Goal: Transaction & Acquisition: Download file/media

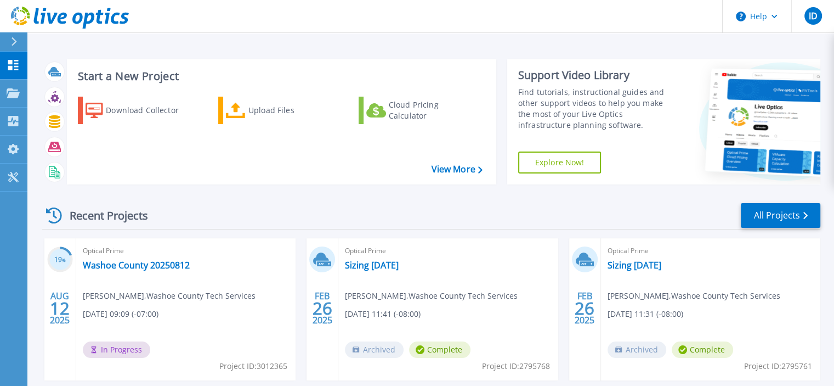
scroll to position [55, 0]
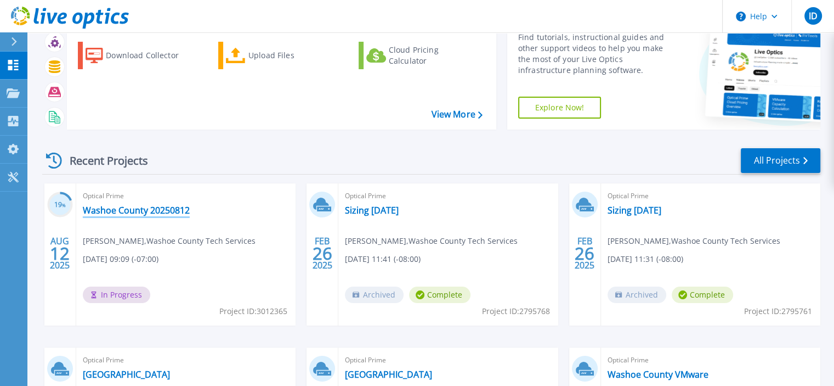
click at [174, 211] on link "Washoe County 20250812" at bounding box center [136, 210] width 107 height 11
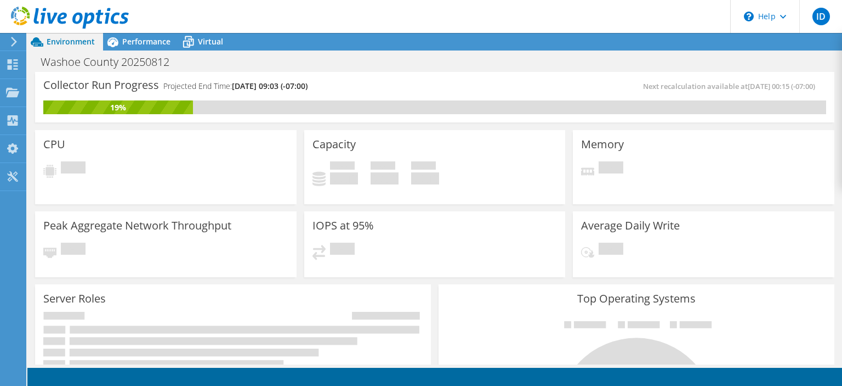
click at [15, 43] on icon at bounding box center [14, 42] width 8 height 10
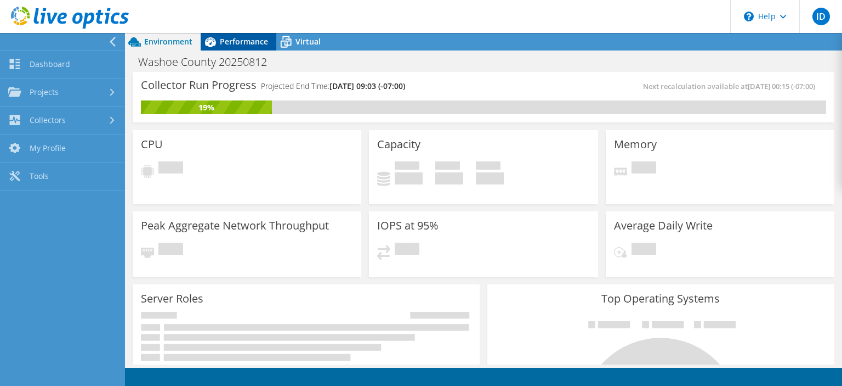
click at [230, 44] on span "Performance" at bounding box center [244, 41] width 48 height 10
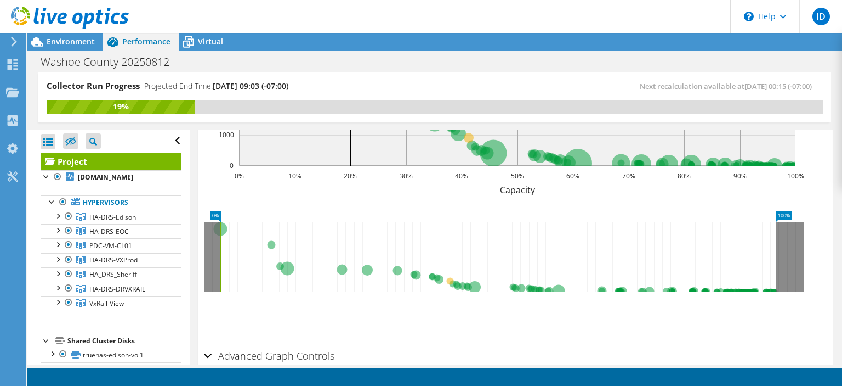
scroll to position [505, 0]
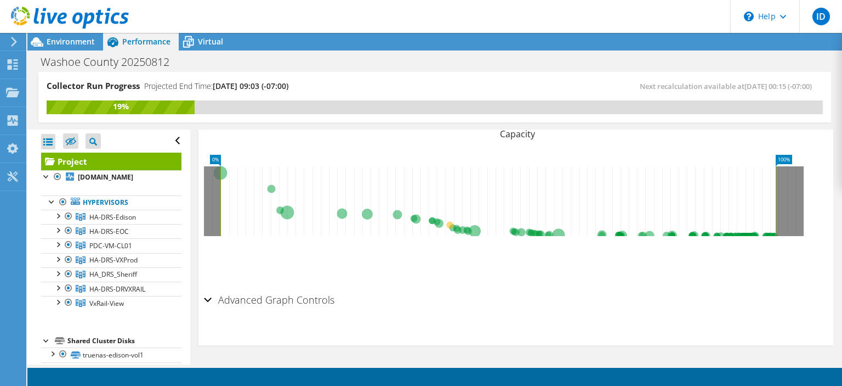
click at [279, 298] on h2 "Advanced Graph Controls" at bounding box center [269, 300] width 131 height 22
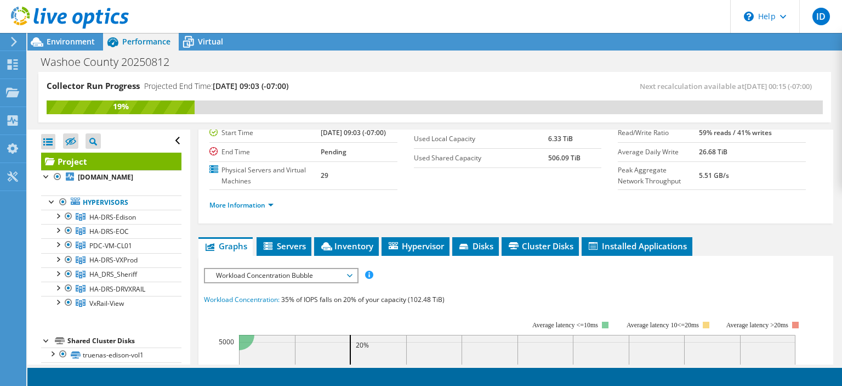
scroll to position [219, 0]
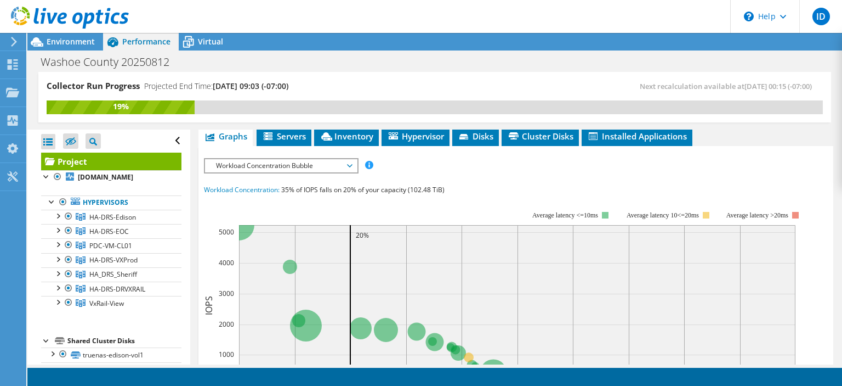
click at [299, 172] on span "Workload Concentration Bubble" at bounding box center [281, 165] width 141 height 13
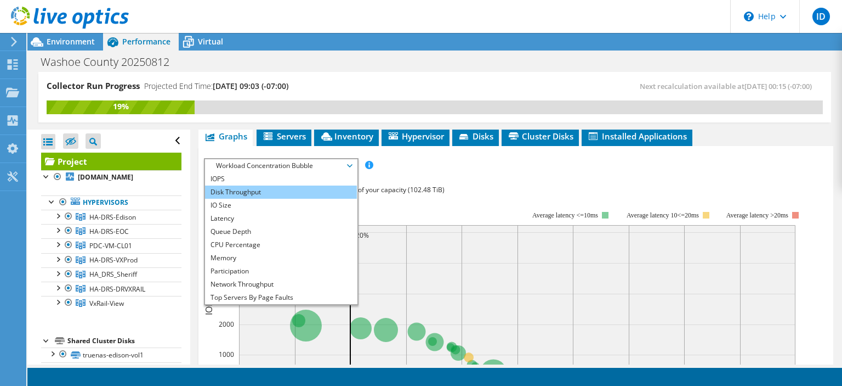
click at [290, 199] on li "Disk Throughput" at bounding box center [281, 191] width 152 height 13
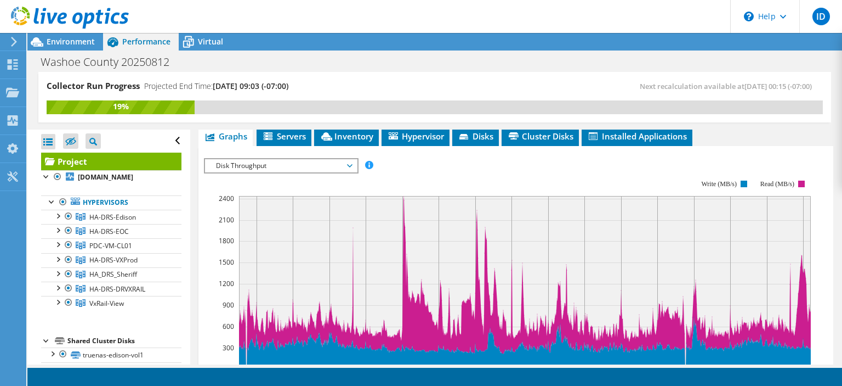
click at [288, 172] on span "Disk Throughput" at bounding box center [281, 165] width 141 height 13
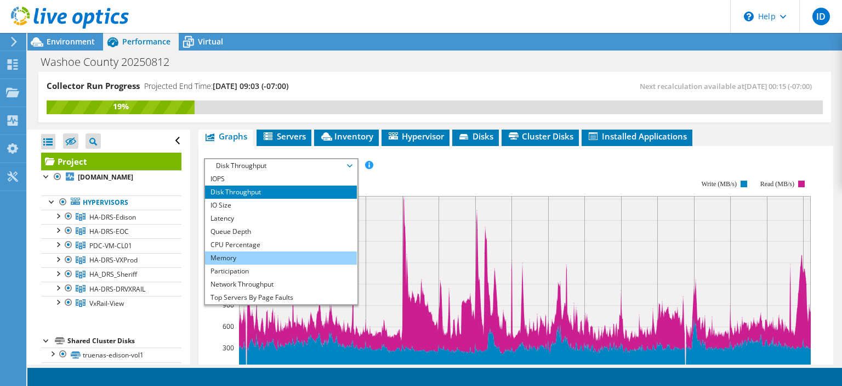
click at [273, 264] on li "Memory" at bounding box center [281, 257] width 152 height 13
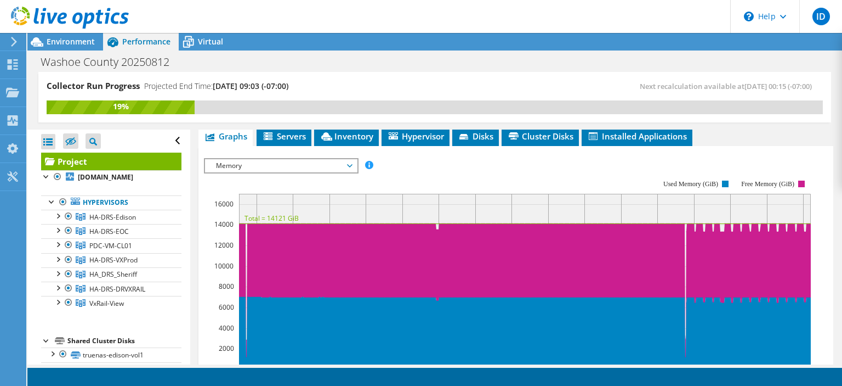
click at [294, 172] on span "Memory" at bounding box center [281, 165] width 141 height 13
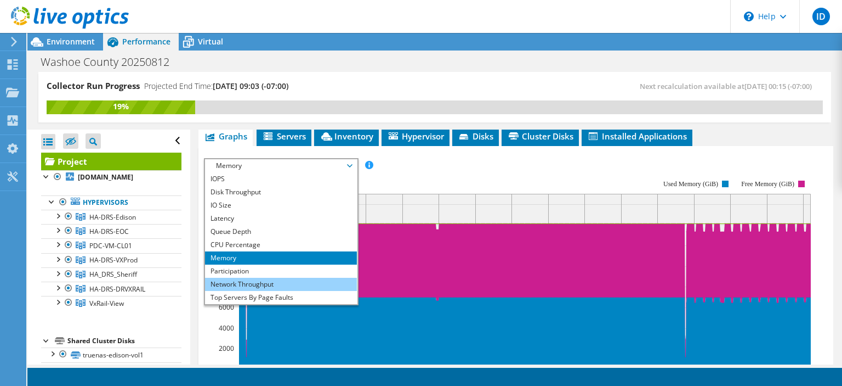
click at [285, 291] on li "Network Throughput" at bounding box center [281, 284] width 152 height 13
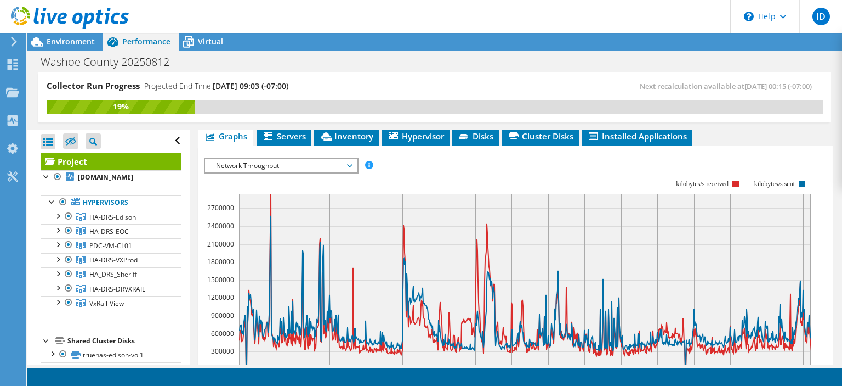
click at [278, 172] on span "Network Throughput" at bounding box center [281, 165] width 141 height 13
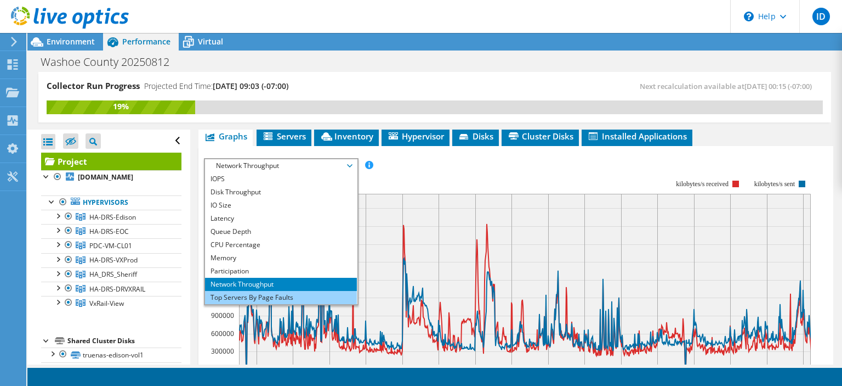
click at [254, 304] on li "Top Servers By Page Faults" at bounding box center [281, 297] width 152 height 13
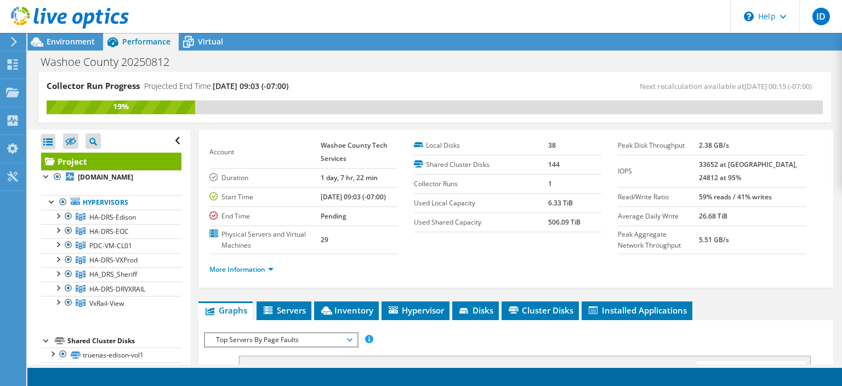
scroll to position [210, 0]
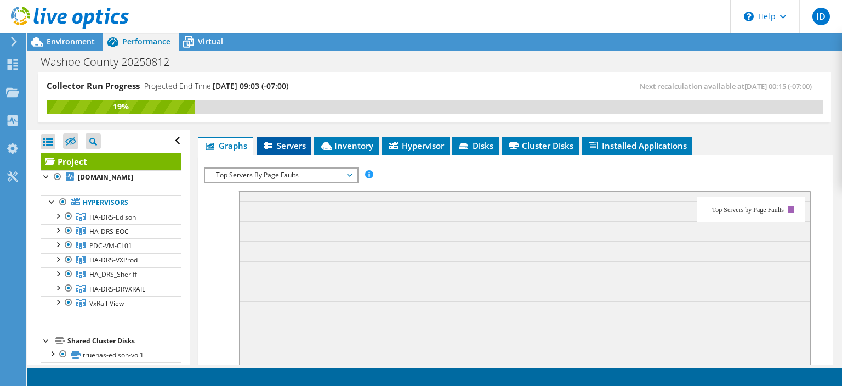
click at [292, 151] on span "Servers" at bounding box center [284, 145] width 44 height 11
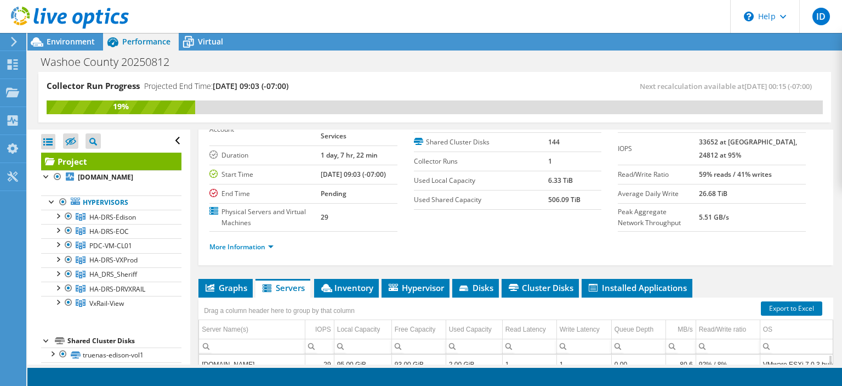
scroll to position [178, 0]
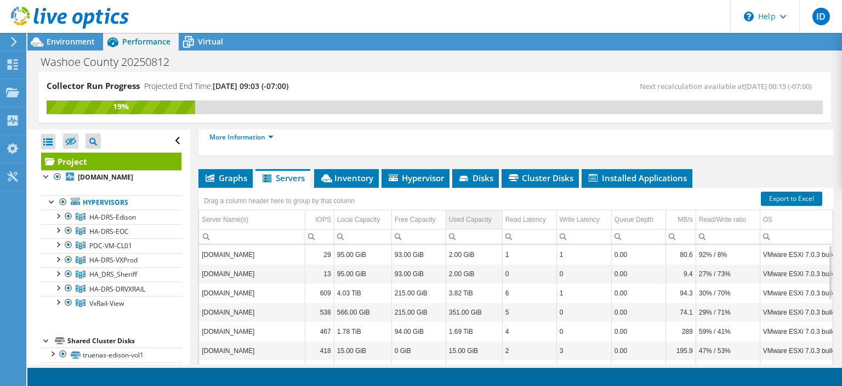
click at [460, 226] on div "Used Capacity" at bounding box center [470, 219] width 43 height 13
click at [459, 226] on div "Used Capacity" at bounding box center [469, 219] width 41 height 13
click at [349, 183] on span "Inventory" at bounding box center [347, 177] width 54 height 11
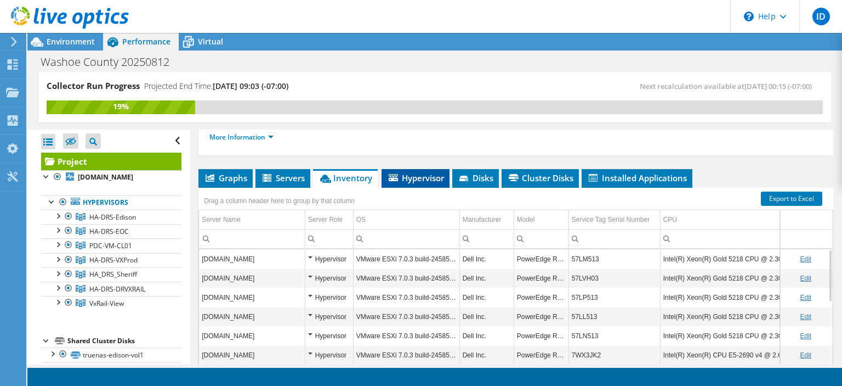
click at [416, 188] on li "Hypervisor" at bounding box center [416, 178] width 68 height 19
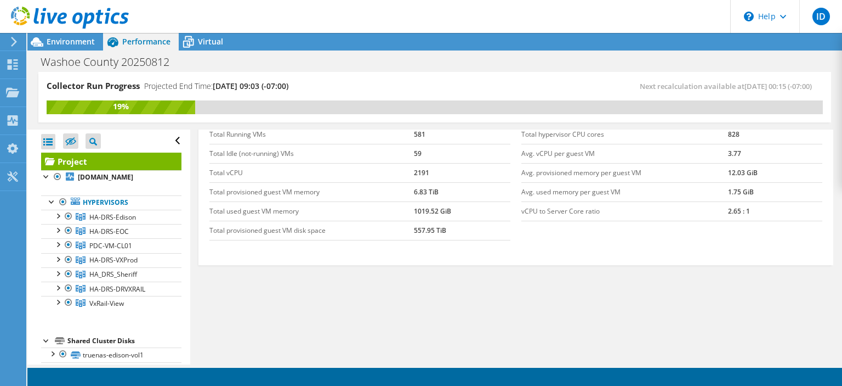
scroll to position [68, 0]
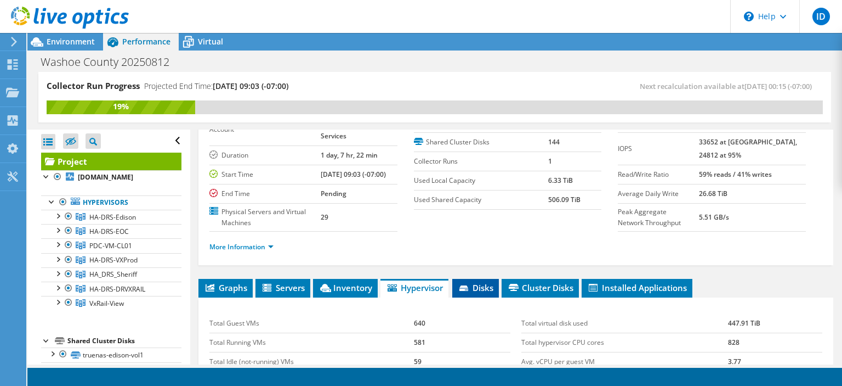
click at [483, 290] on li "Disks" at bounding box center [475, 288] width 47 height 19
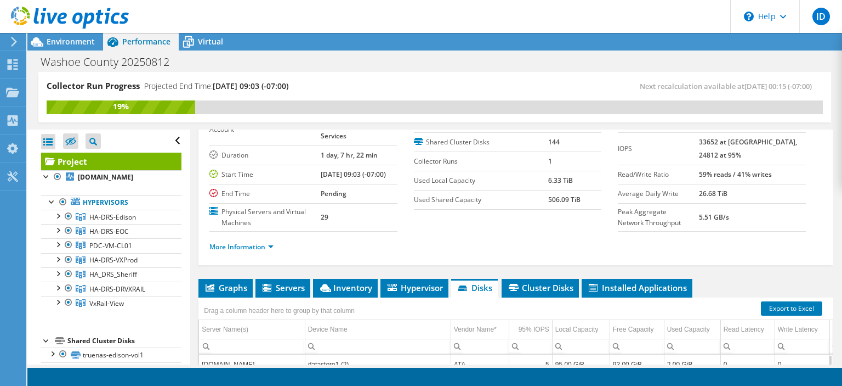
scroll to position [233, 0]
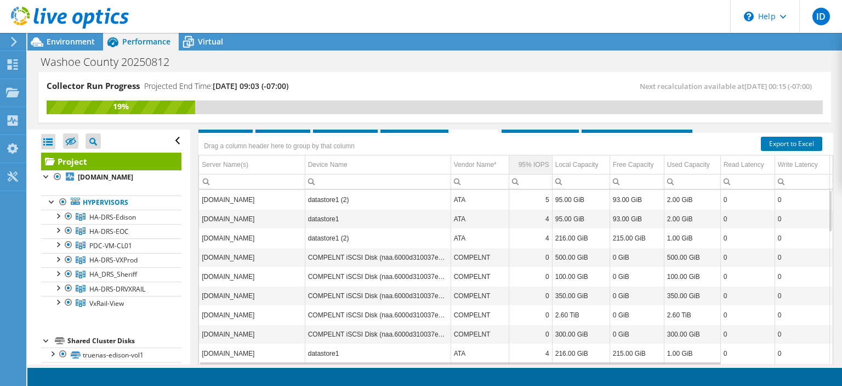
click at [524, 171] on div "95% IOPS" at bounding box center [534, 164] width 31 height 13
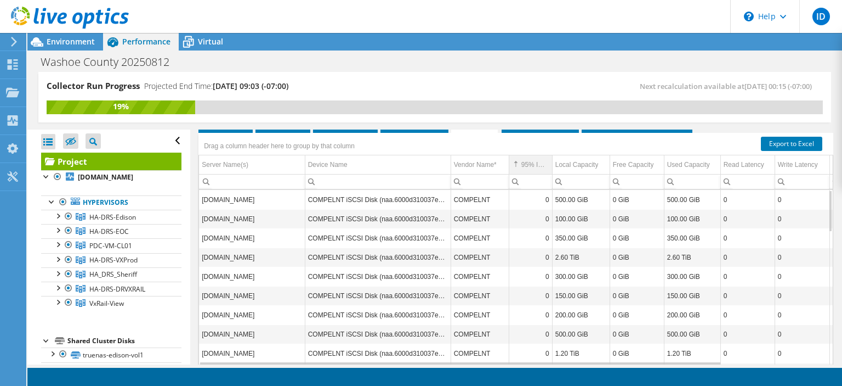
click at [524, 171] on div "95% IOPS" at bounding box center [536, 164] width 28 height 13
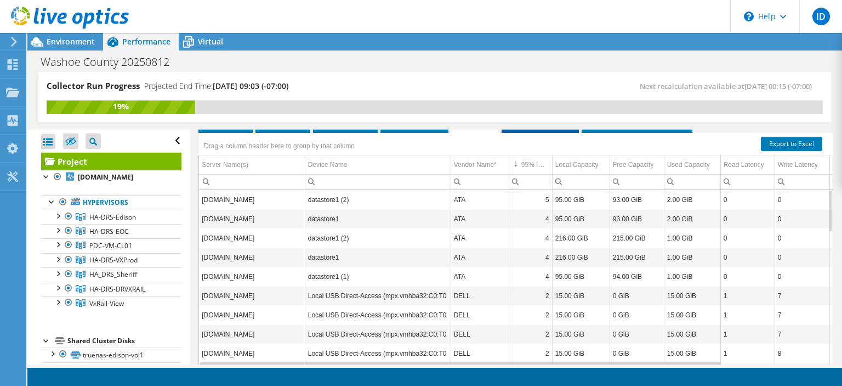
click at [555, 128] on span "Cluster Disks" at bounding box center [540, 122] width 66 height 11
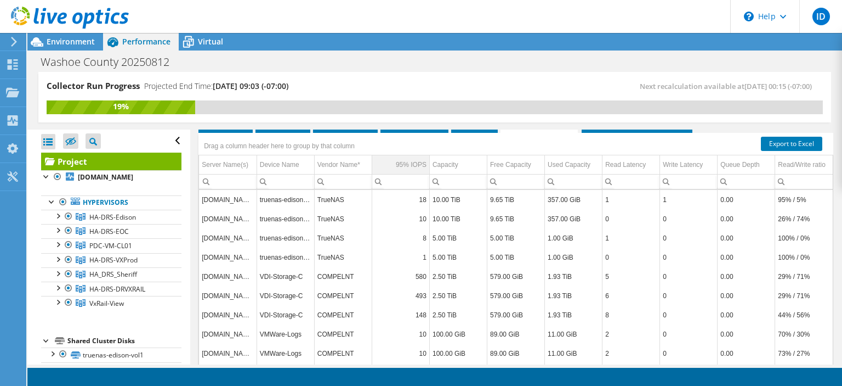
click at [415, 171] on div "95% IOPS" at bounding box center [411, 164] width 31 height 13
click at [627, 133] on li "Installed Applications" at bounding box center [637, 123] width 111 height 19
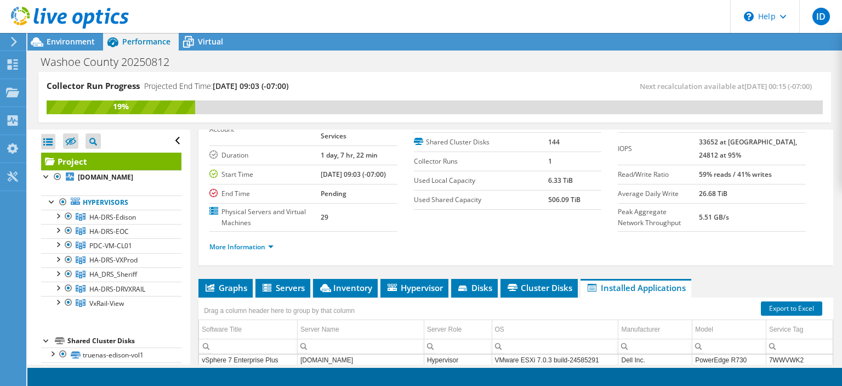
scroll to position [0, 0]
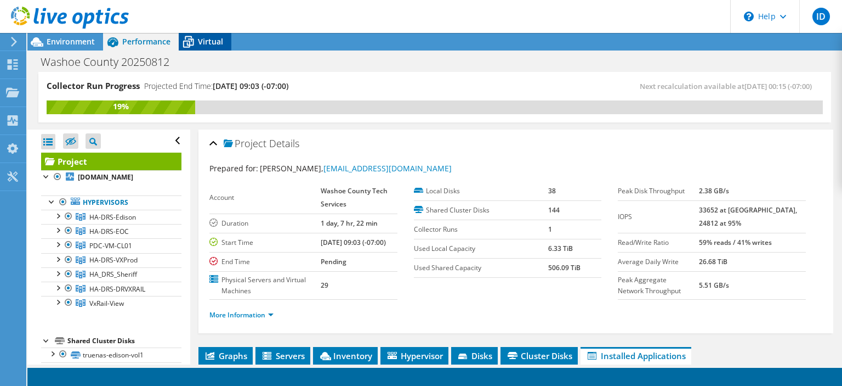
click at [202, 41] on span "Virtual" at bounding box center [210, 41] width 25 height 10
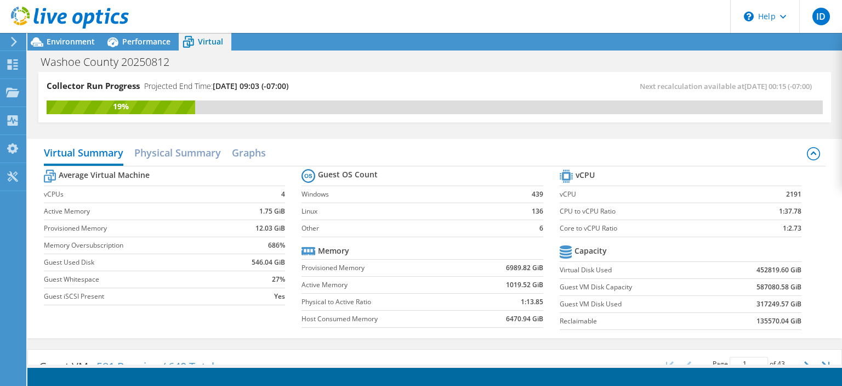
scroll to position [13, 0]
click at [18, 63] on icon at bounding box center [12, 64] width 13 height 10
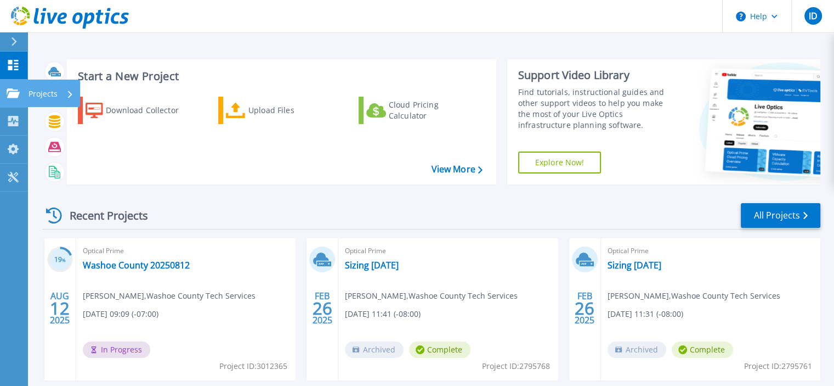
click at [15, 92] on icon at bounding box center [13, 92] width 13 height 9
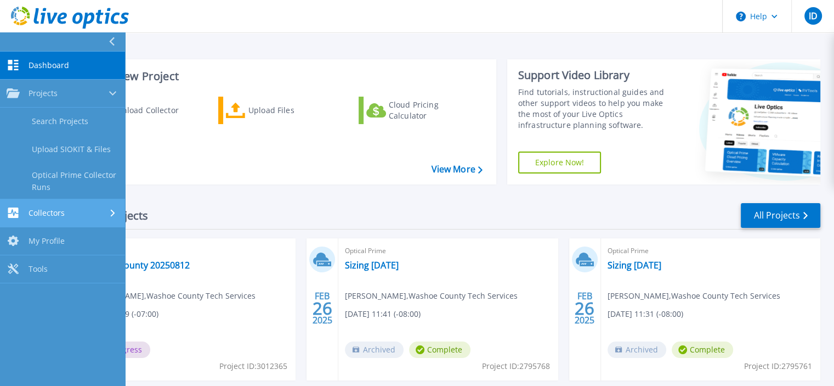
click at [54, 207] on div "Collectors" at bounding box center [36, 212] width 58 height 10
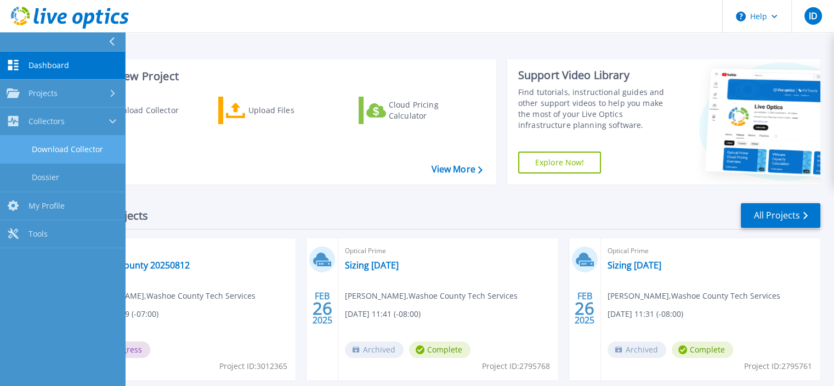
click at [69, 154] on link "Download Collector" at bounding box center [62, 149] width 125 height 28
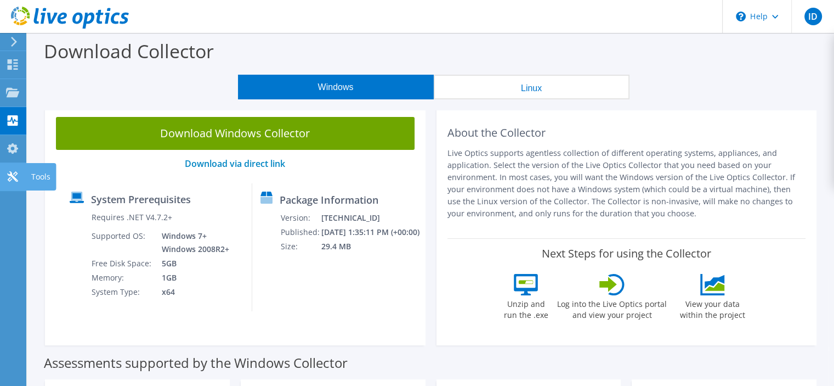
click at [32, 171] on div "Tools" at bounding box center [41, 176] width 30 height 27
